Goal: Transaction & Acquisition: Book appointment/travel/reservation

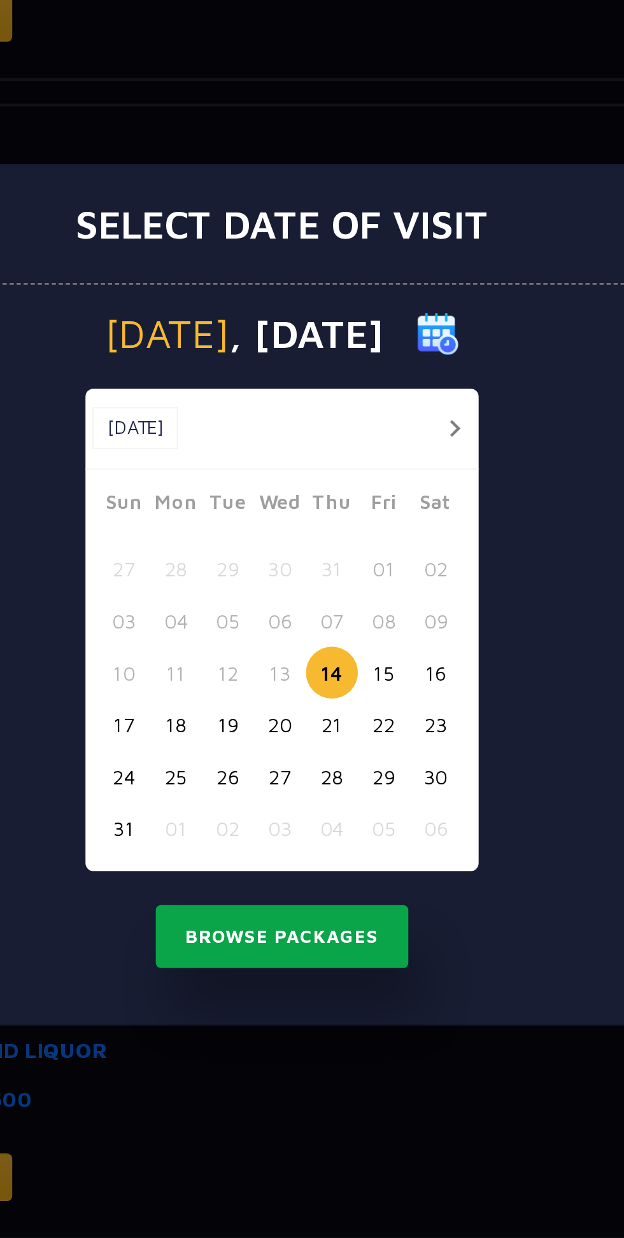
click at [328, 778] on button "Browse Packages" at bounding box center [312, 774] width 115 height 29
